Goal: Task Accomplishment & Management: Use online tool/utility

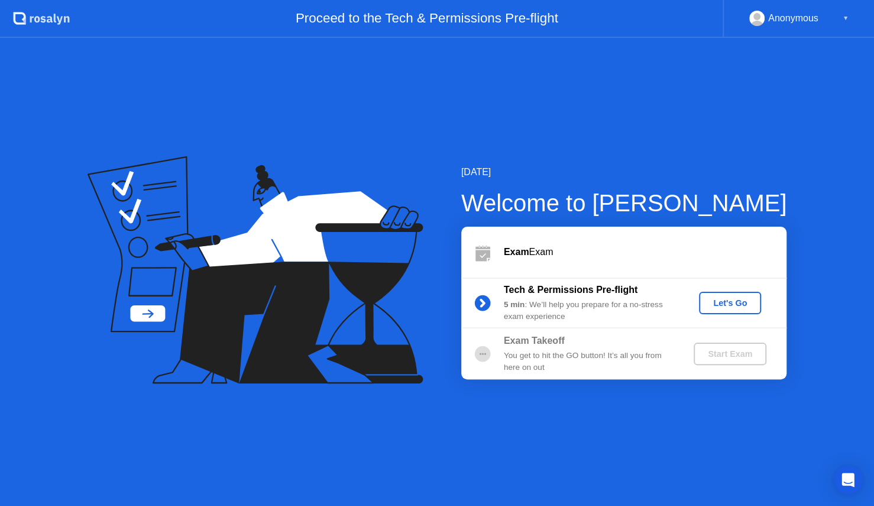
click at [708, 300] on div "Let's Go" at bounding box center [730, 302] width 53 height 9
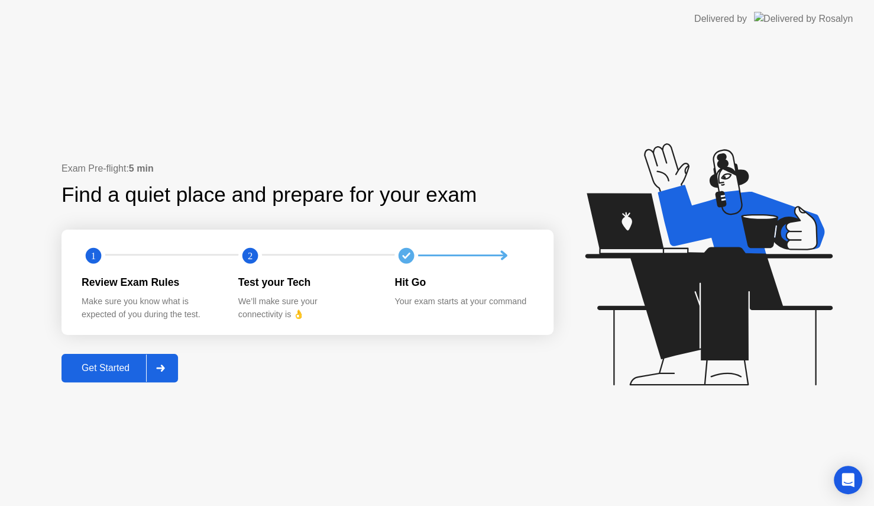
click at [100, 366] on div "Get Started" at bounding box center [105, 368] width 81 height 11
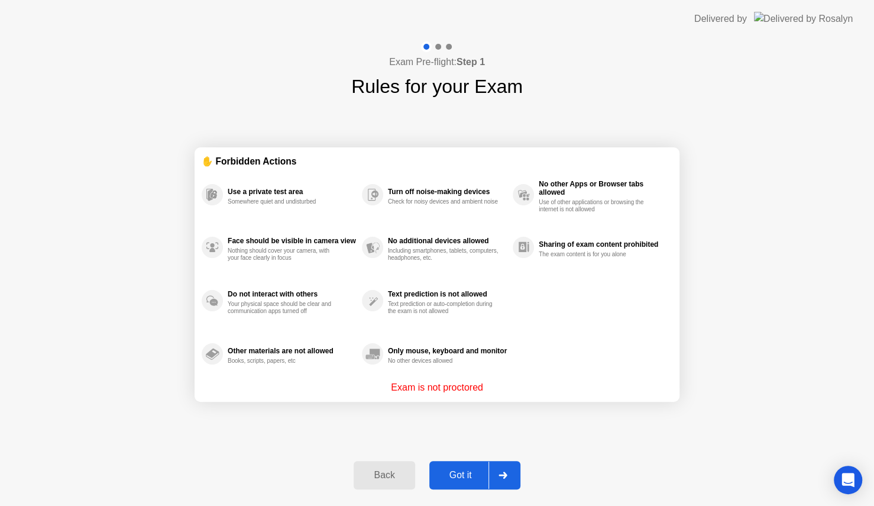
click at [456, 472] on div "Got it" at bounding box center [461, 475] width 56 height 11
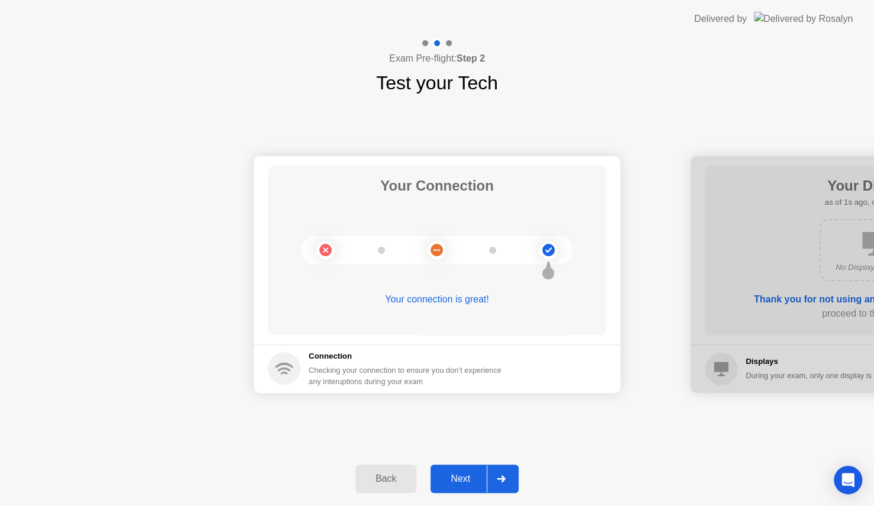
click at [453, 479] on div "Next" at bounding box center [460, 478] width 53 height 11
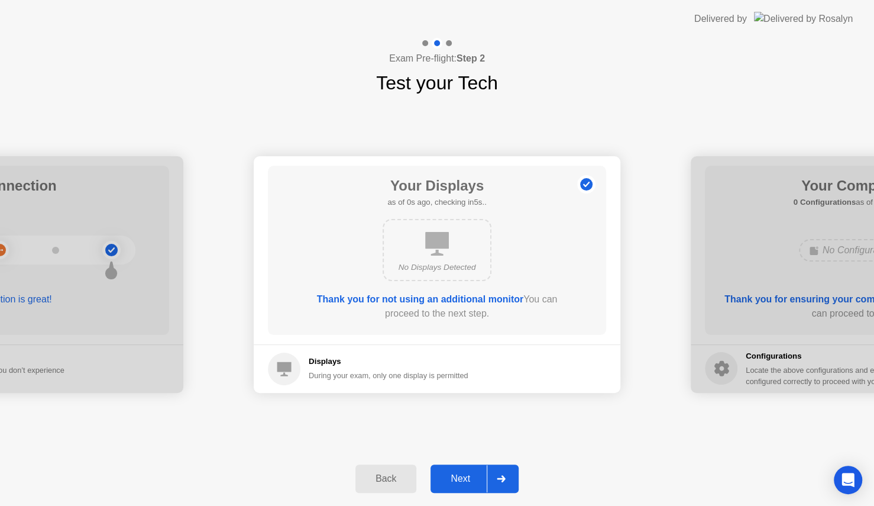
click at [453, 479] on div "Next" at bounding box center [460, 478] width 53 height 11
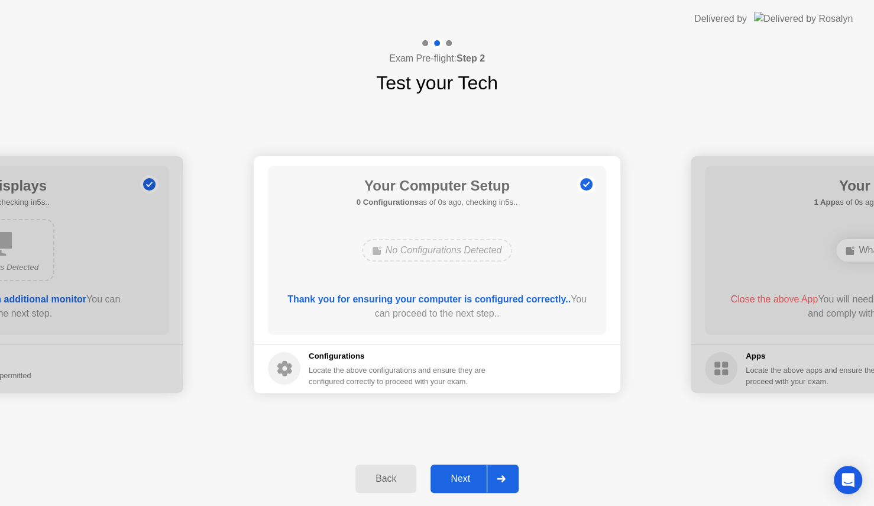
click at [453, 479] on div "Next" at bounding box center [460, 478] width 53 height 11
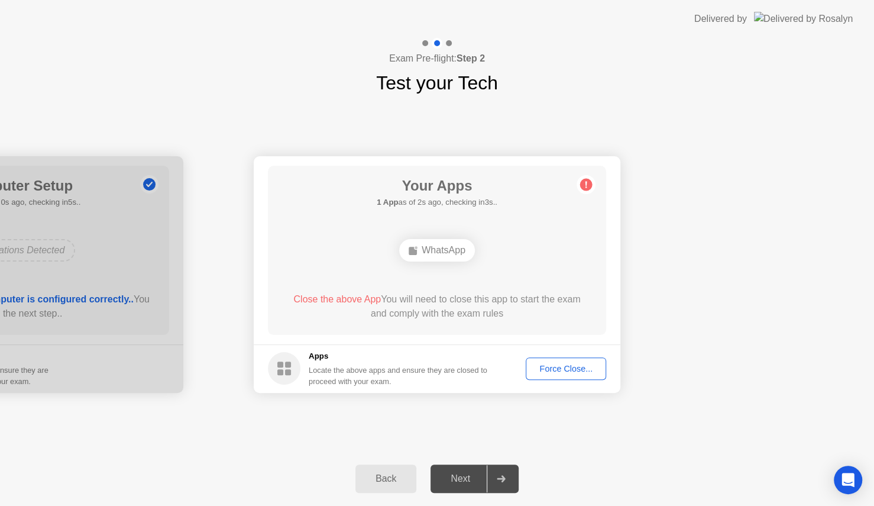
click at [453, 479] on div "Next" at bounding box center [460, 478] width 53 height 11
click at [624, 432] on div "Your Connection Your connection is great! Connection Checking your connection t…" at bounding box center [437, 274] width 874 height 354
click at [602, 372] on div "Force Close..." at bounding box center [566, 368] width 72 height 9
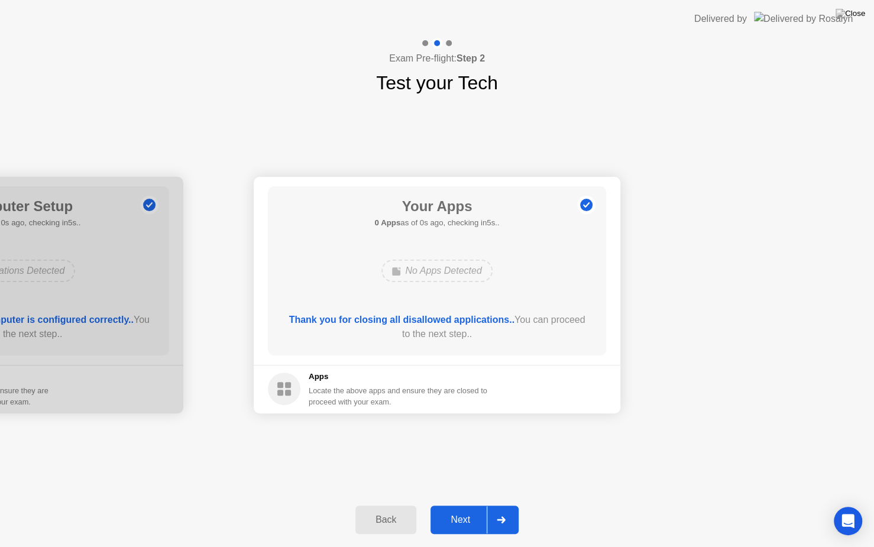
click at [463, 505] on div "Next" at bounding box center [460, 520] width 53 height 11
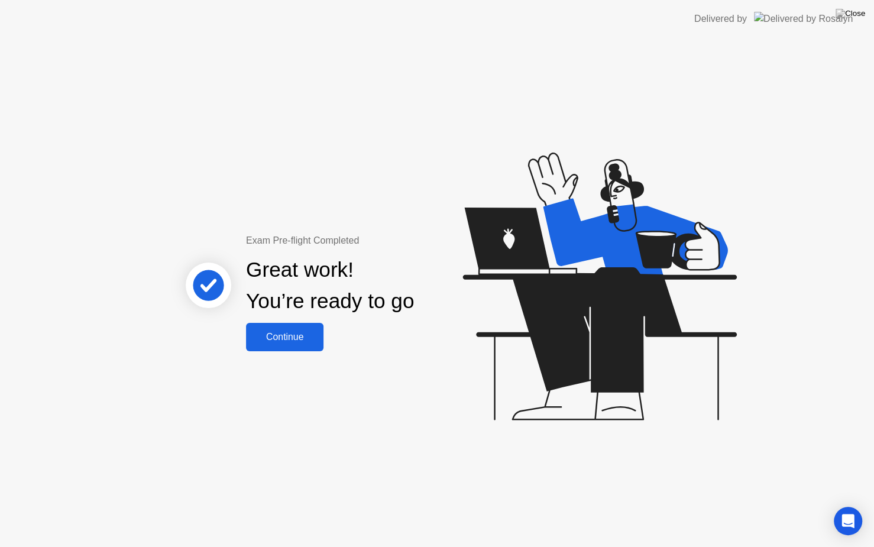
click at [293, 336] on div "Continue" at bounding box center [285, 337] width 70 height 11
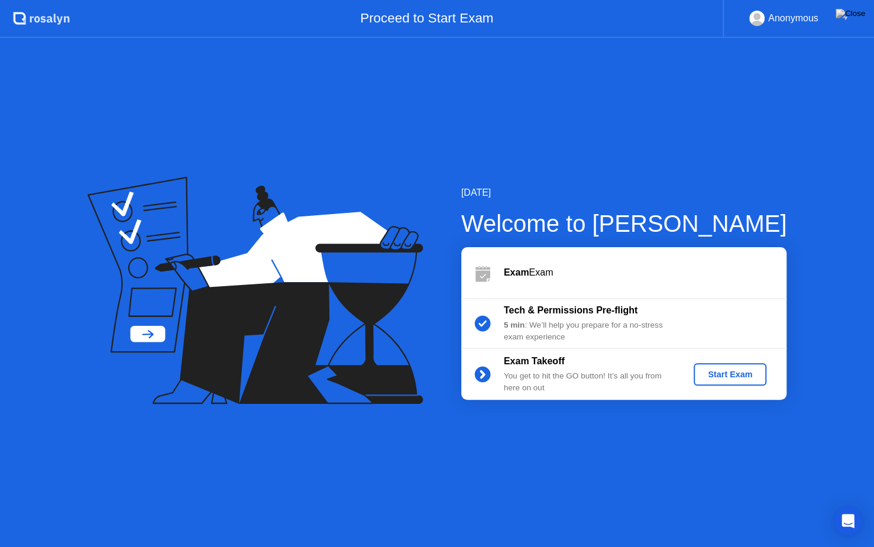
click at [761, 370] on div "Start Exam" at bounding box center [730, 374] width 63 height 9
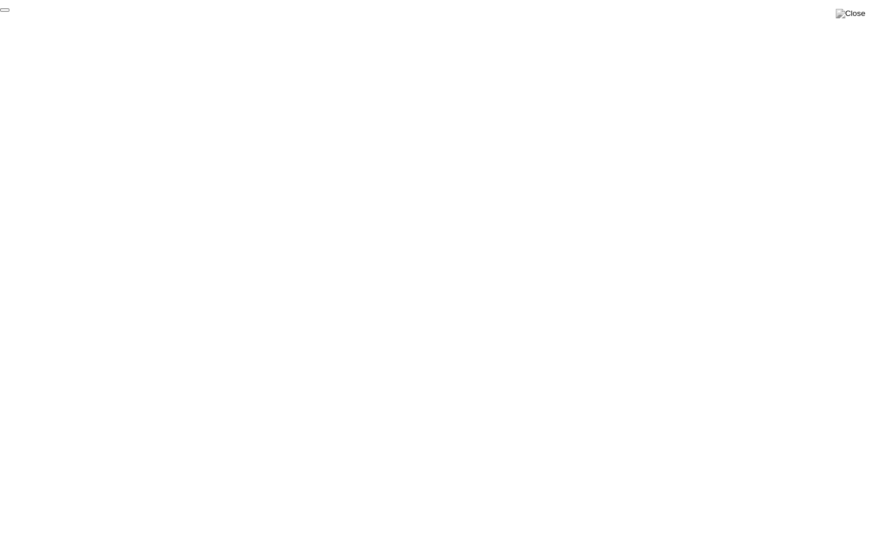
click div "End Proctoring Session"
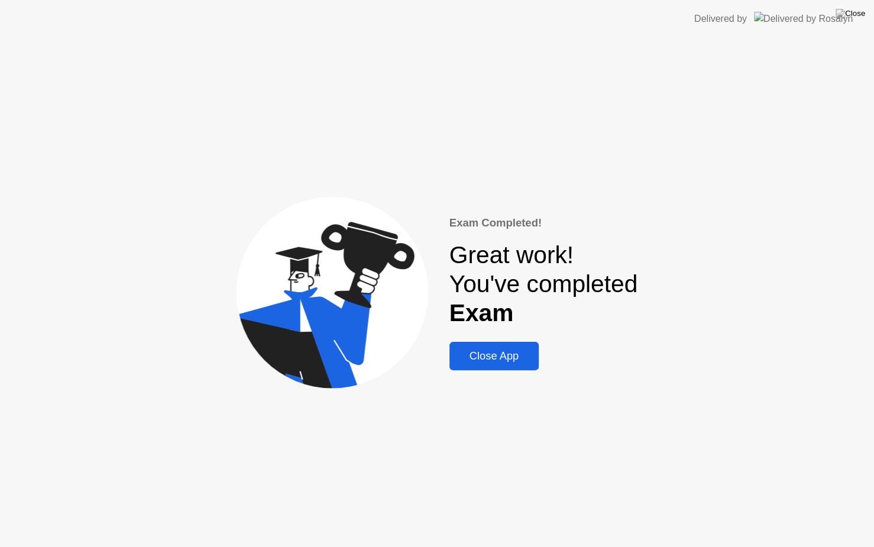
click at [526, 357] on div "Close App" at bounding box center [494, 356] width 82 height 13
